Goal: Find specific page/section: Find specific page/section

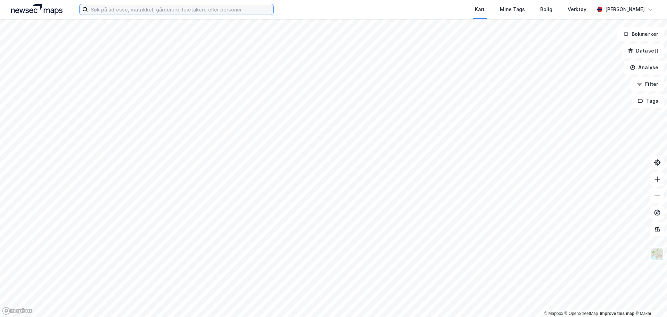
click at [108, 11] on input at bounding box center [181, 9] width 186 height 10
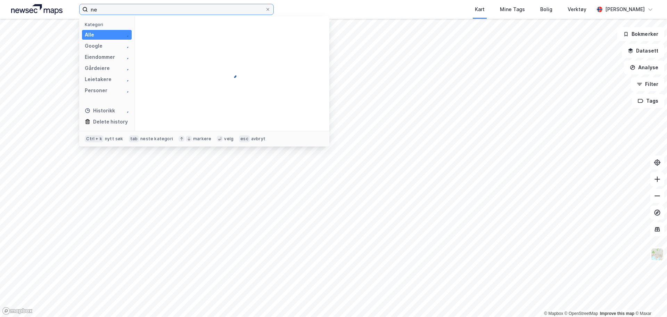
type input "n"
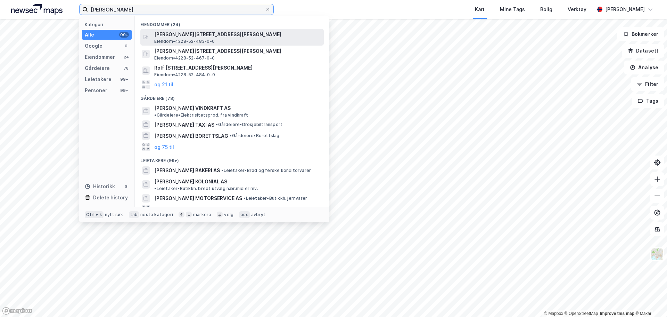
type input "[PERSON_NAME]"
click at [204, 38] on span "[PERSON_NAME][STREET_ADDRESS][PERSON_NAME]" at bounding box center [237, 34] width 167 height 8
